Goal: Book appointment/travel/reservation

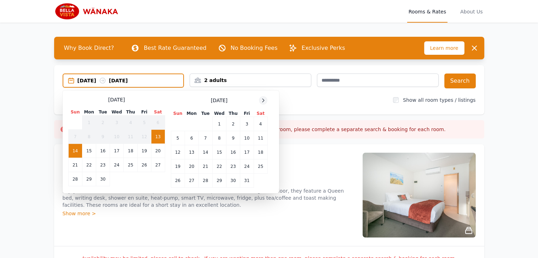
click at [263, 98] on icon at bounding box center [263, 101] width 6 height 6
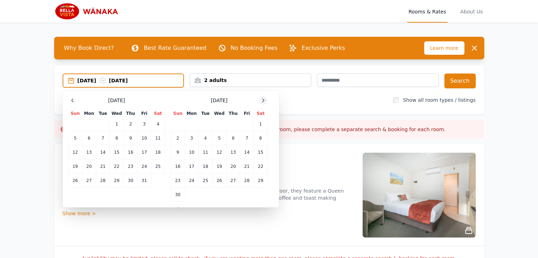
click at [263, 98] on icon at bounding box center [263, 101] width 6 height 6
click at [258, 166] on td "27" at bounding box center [261, 167] width 14 height 14
click at [192, 178] on td "29" at bounding box center [192, 181] width 14 height 14
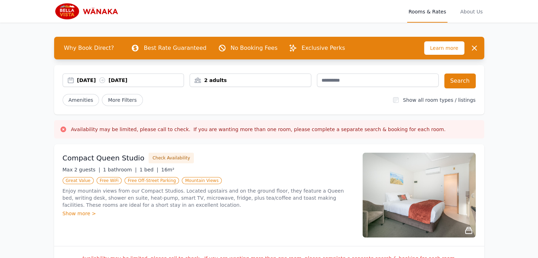
click at [239, 78] on div "2 adults" at bounding box center [250, 80] width 121 height 7
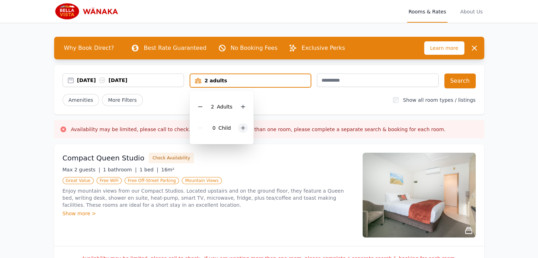
click at [243, 129] on icon at bounding box center [243, 128] width 6 height 6
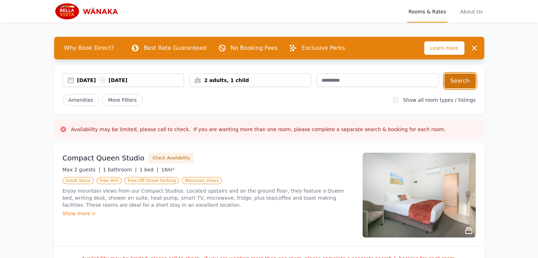
click at [469, 81] on button "Search" at bounding box center [459, 81] width 31 height 15
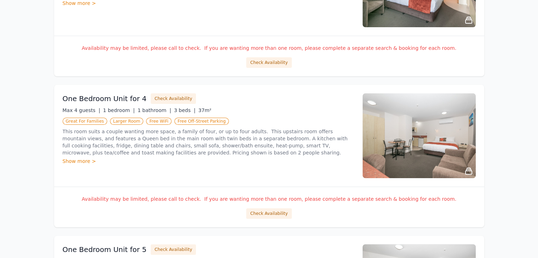
scroll to position [212, 0]
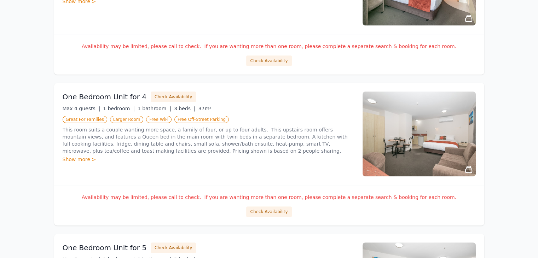
click at [74, 159] on div "Show more >" at bounding box center [209, 159] width 292 height 7
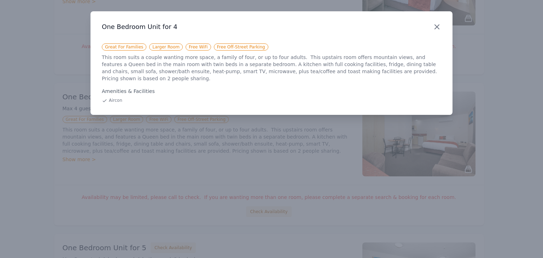
click at [438, 23] on icon "button" at bounding box center [437, 27] width 8 height 8
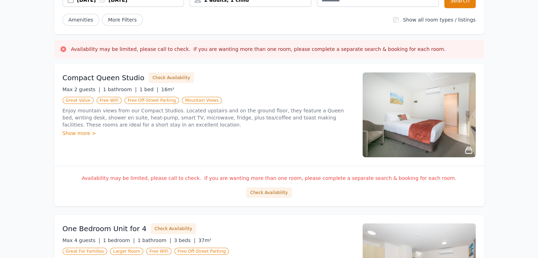
scroll to position [71, 0]
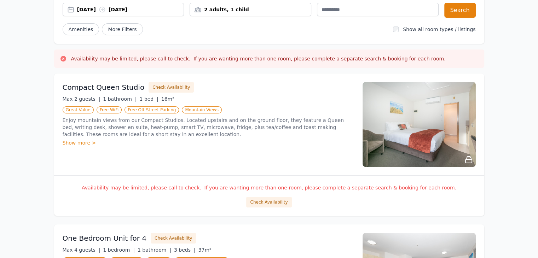
click at [264, 123] on p "Enjoy mountain views from our Compact Studios. Located upstairs and on the grou…" at bounding box center [209, 127] width 292 height 21
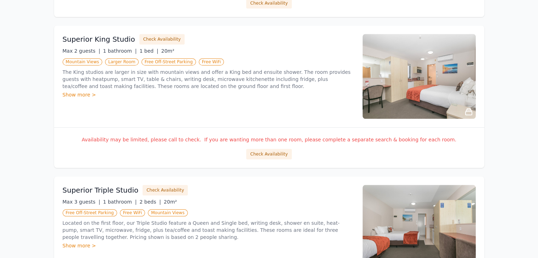
scroll to position [637, 0]
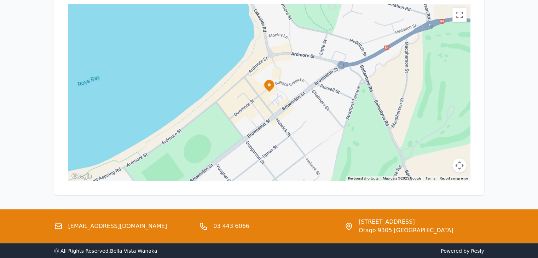
scroll to position [357, 0]
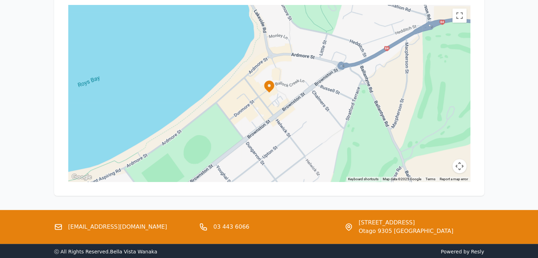
click at [228, 227] on link "03 443 6066" at bounding box center [231, 227] width 36 height 8
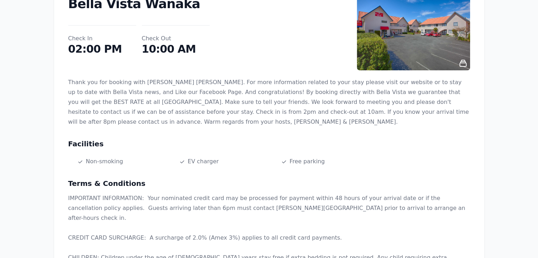
scroll to position [0, 0]
